Goal: Task Accomplishment & Management: Use online tool/utility

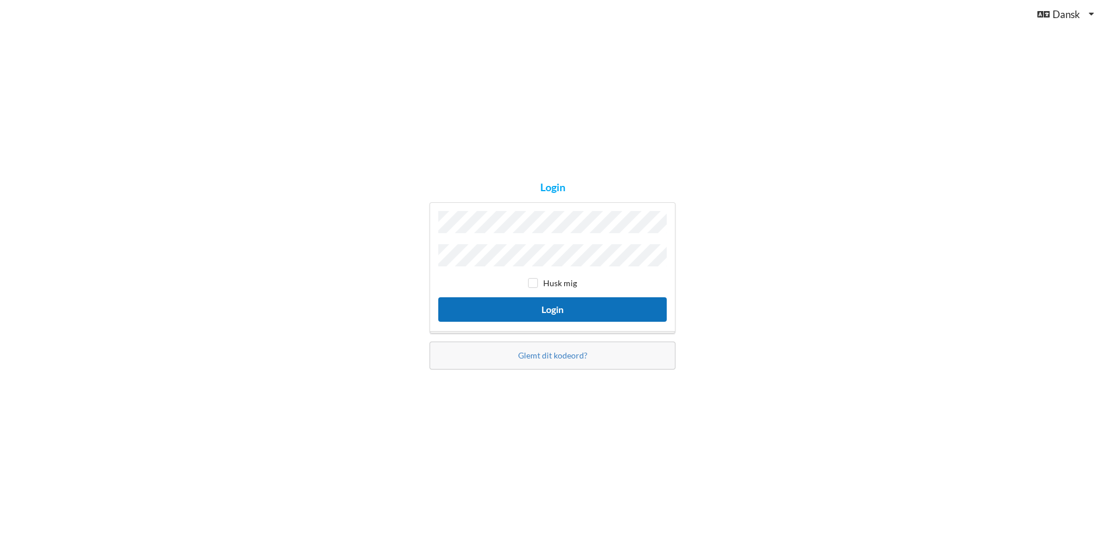
click at [630, 301] on button "Login" at bounding box center [552, 309] width 228 height 24
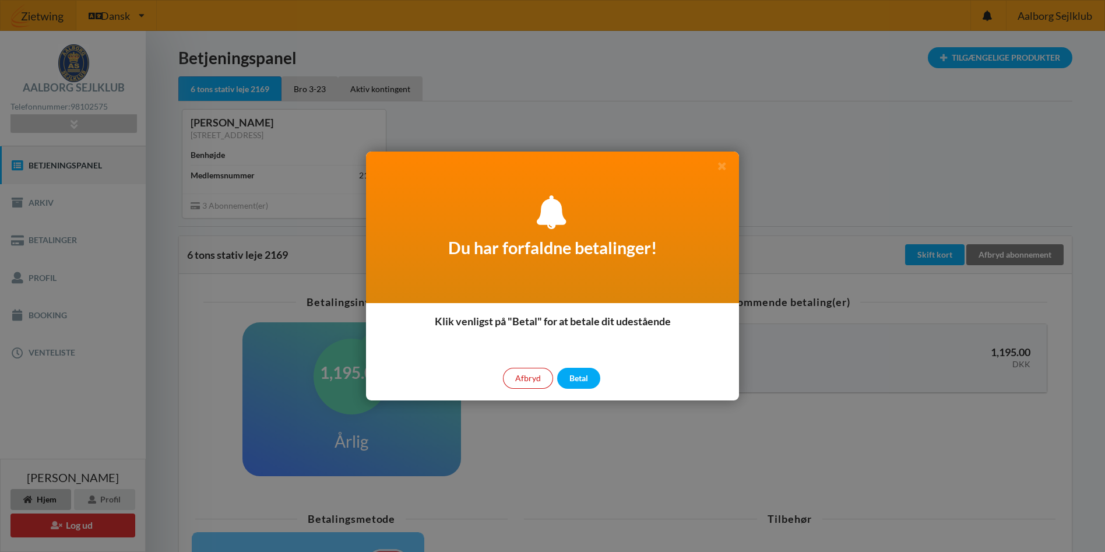
click at [523, 378] on div "Afbryd" at bounding box center [528, 378] width 50 height 21
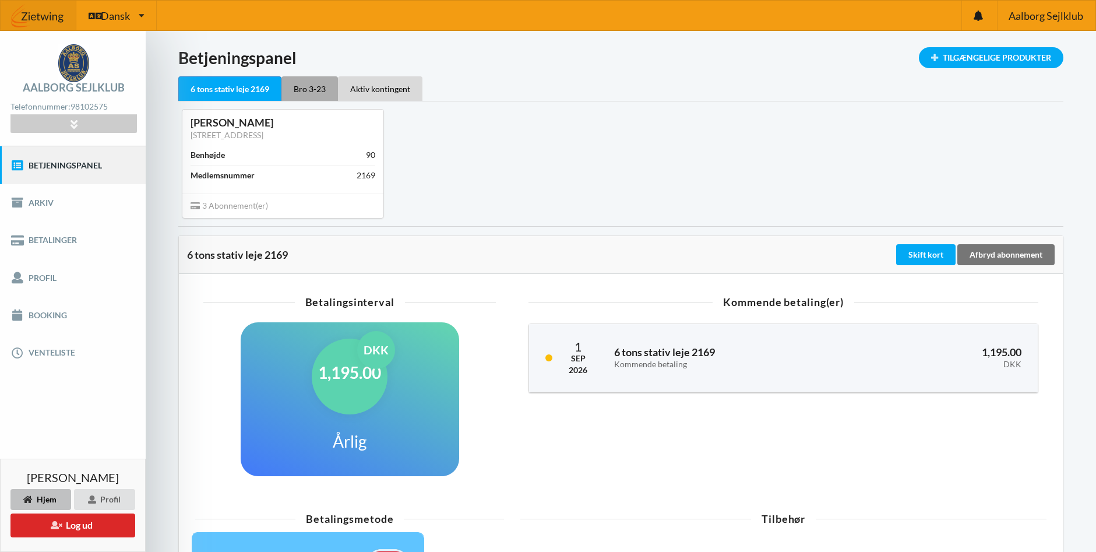
click at [317, 88] on div "Bro 3-23" at bounding box center [310, 88] width 57 height 24
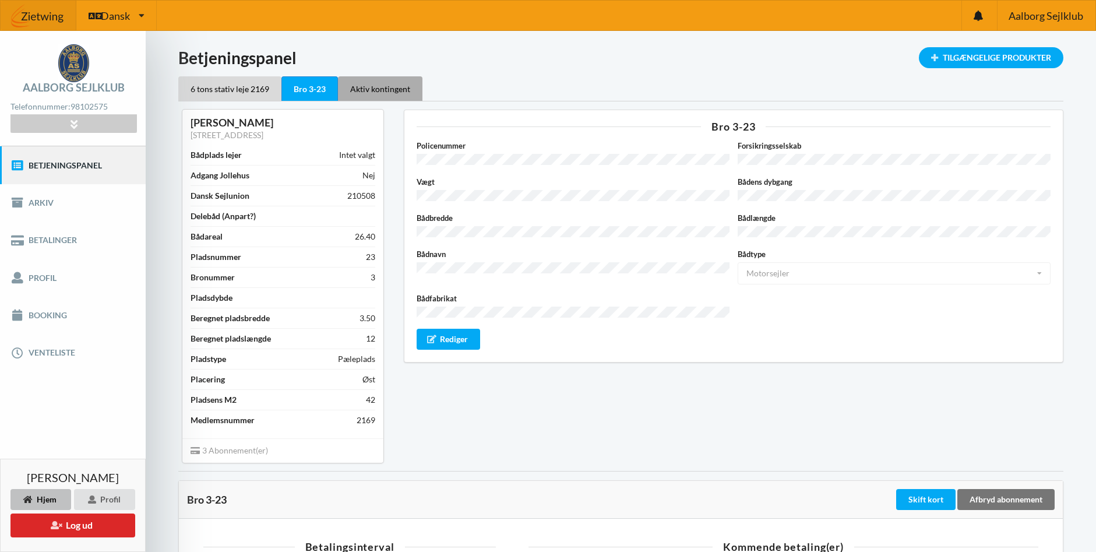
click at [376, 90] on div "Aktiv kontingent" at bounding box center [380, 88] width 85 height 24
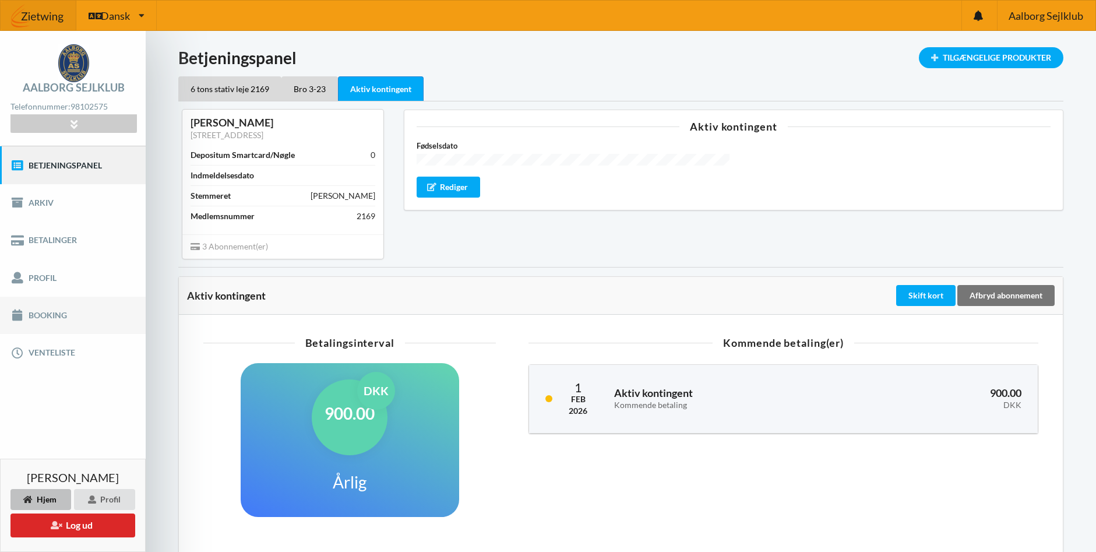
click at [52, 311] on link "Booking" at bounding box center [73, 315] width 146 height 37
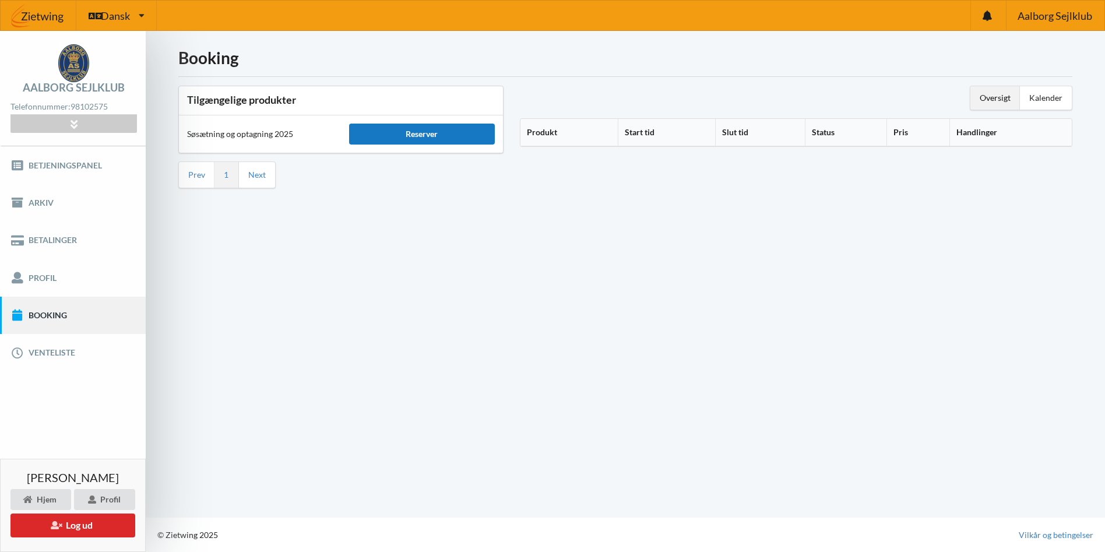
click at [455, 138] on div "Reserver" at bounding box center [422, 134] width 146 height 21
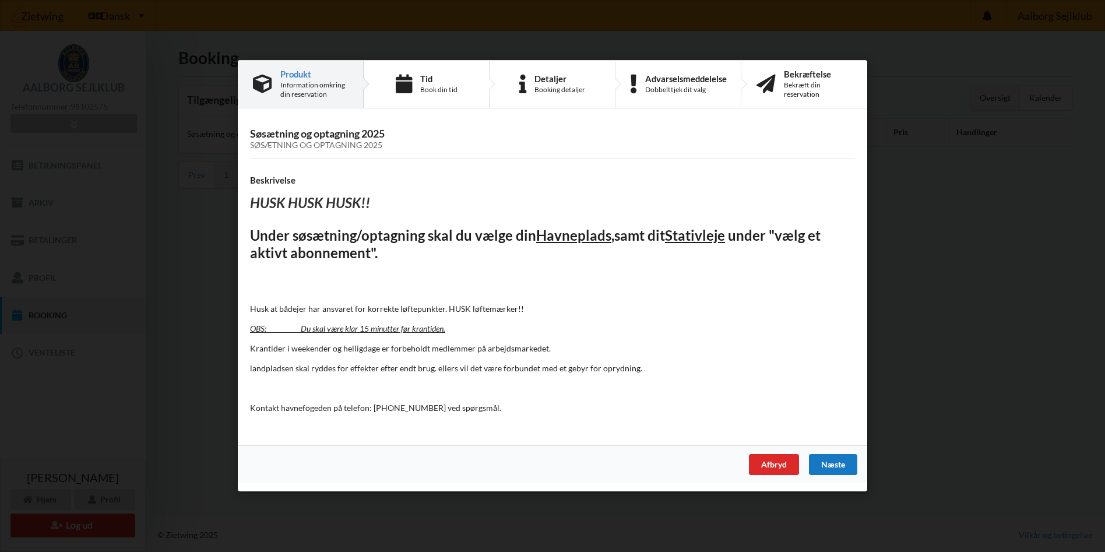
click at [839, 466] on div "Næste" at bounding box center [833, 465] width 48 height 21
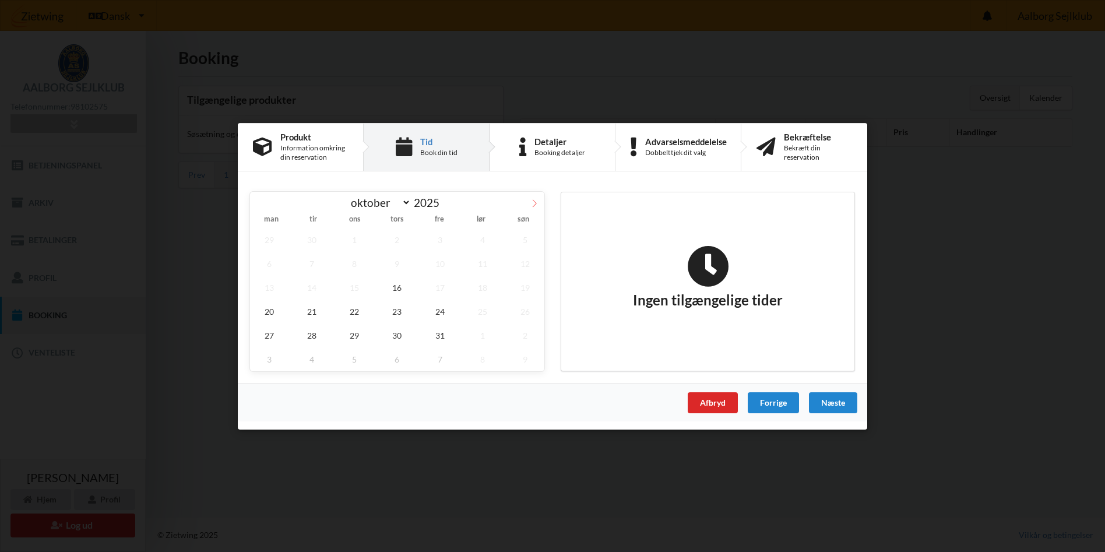
click at [536, 201] on icon at bounding box center [534, 203] width 8 height 8
click at [258, 204] on icon at bounding box center [260, 203] width 8 height 8
select select "9"
click at [311, 311] on span "21" at bounding box center [312, 311] width 38 height 24
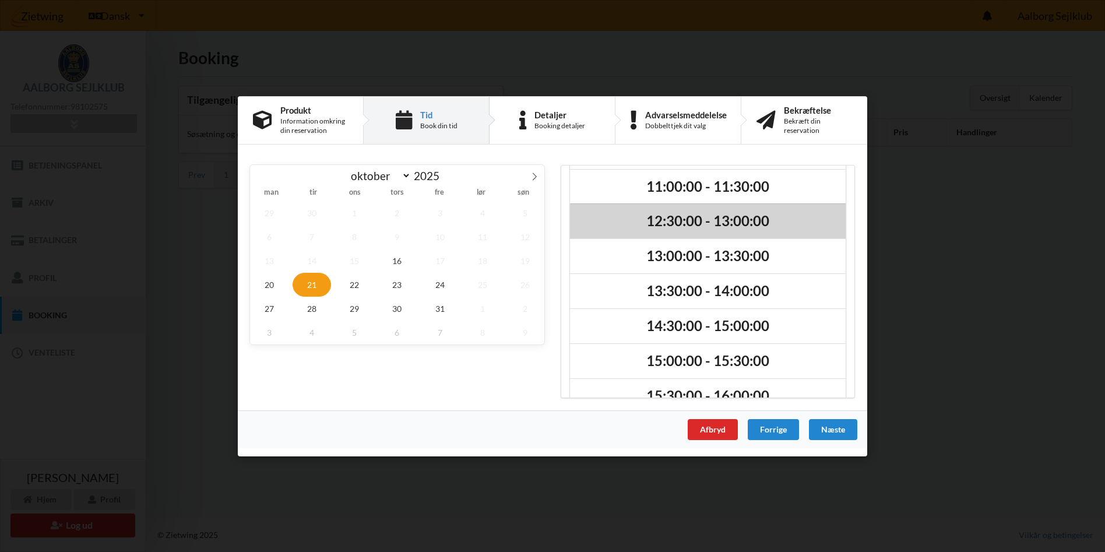
scroll to position [133, 0]
